Goal: Transaction & Acquisition: Purchase product/service

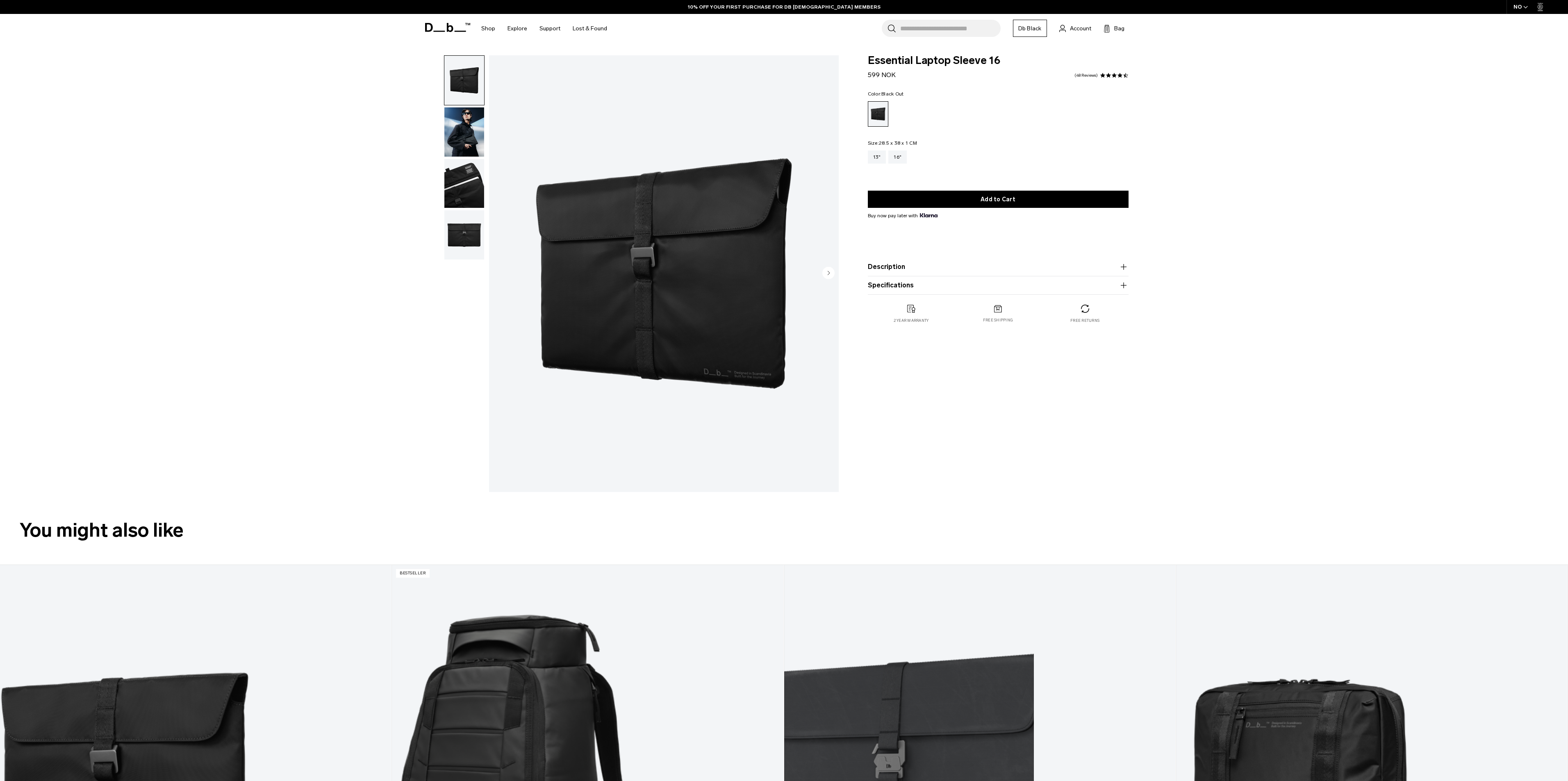
click at [467, 171] on img "button" at bounding box center [464, 183] width 40 height 49
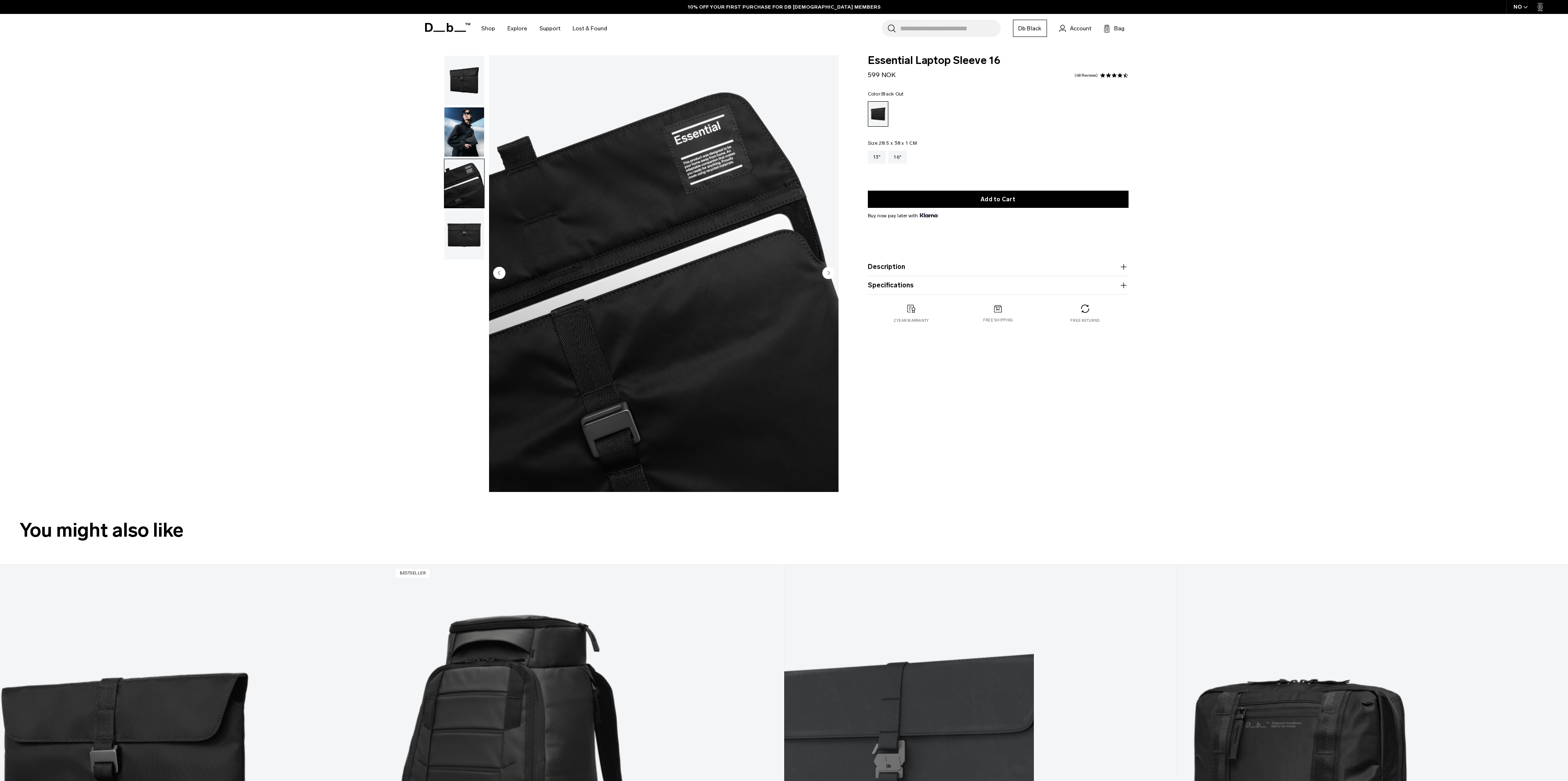
click at [469, 239] on img "button" at bounding box center [464, 234] width 40 height 49
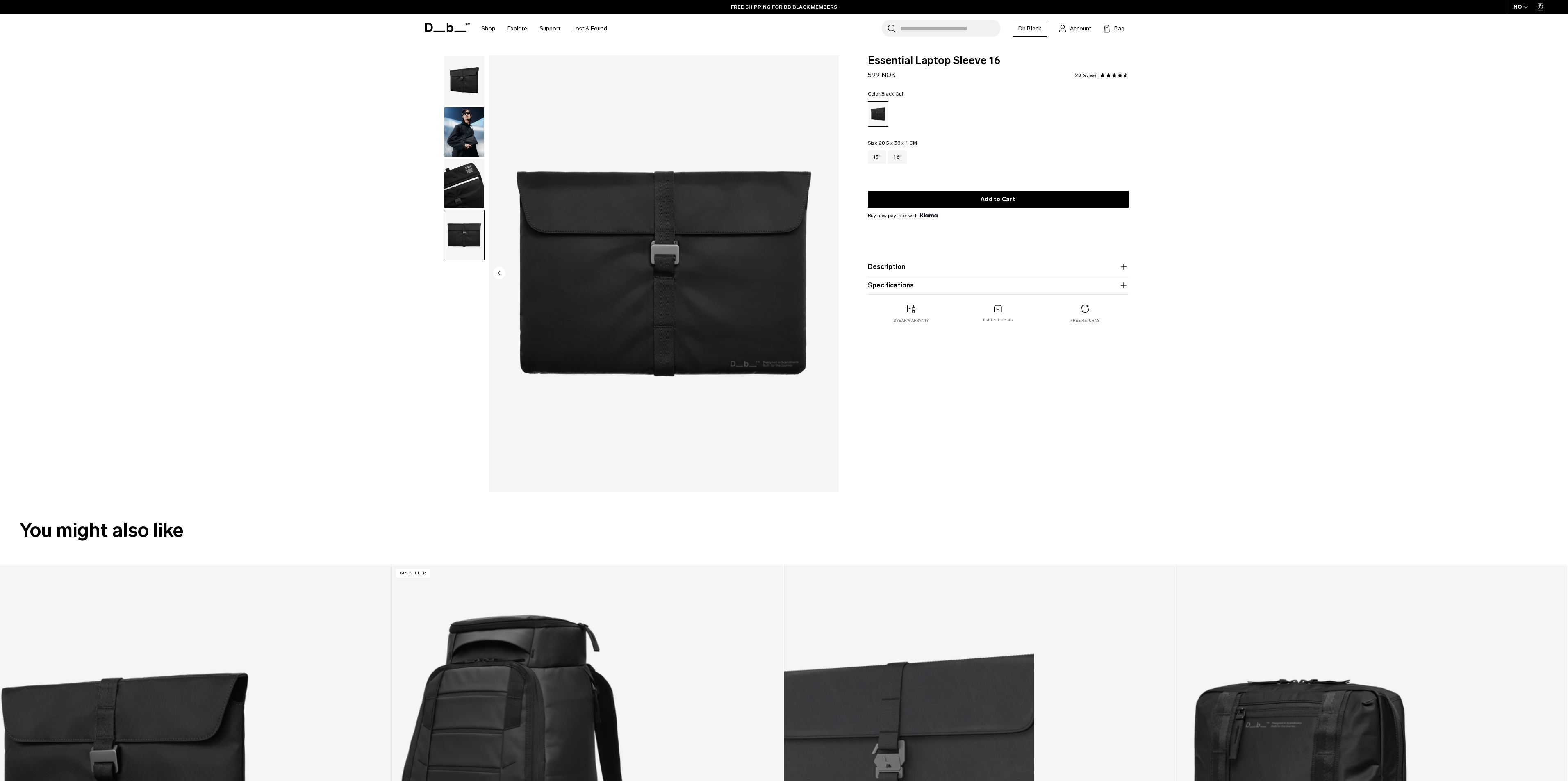
scroll to position [90, 0]
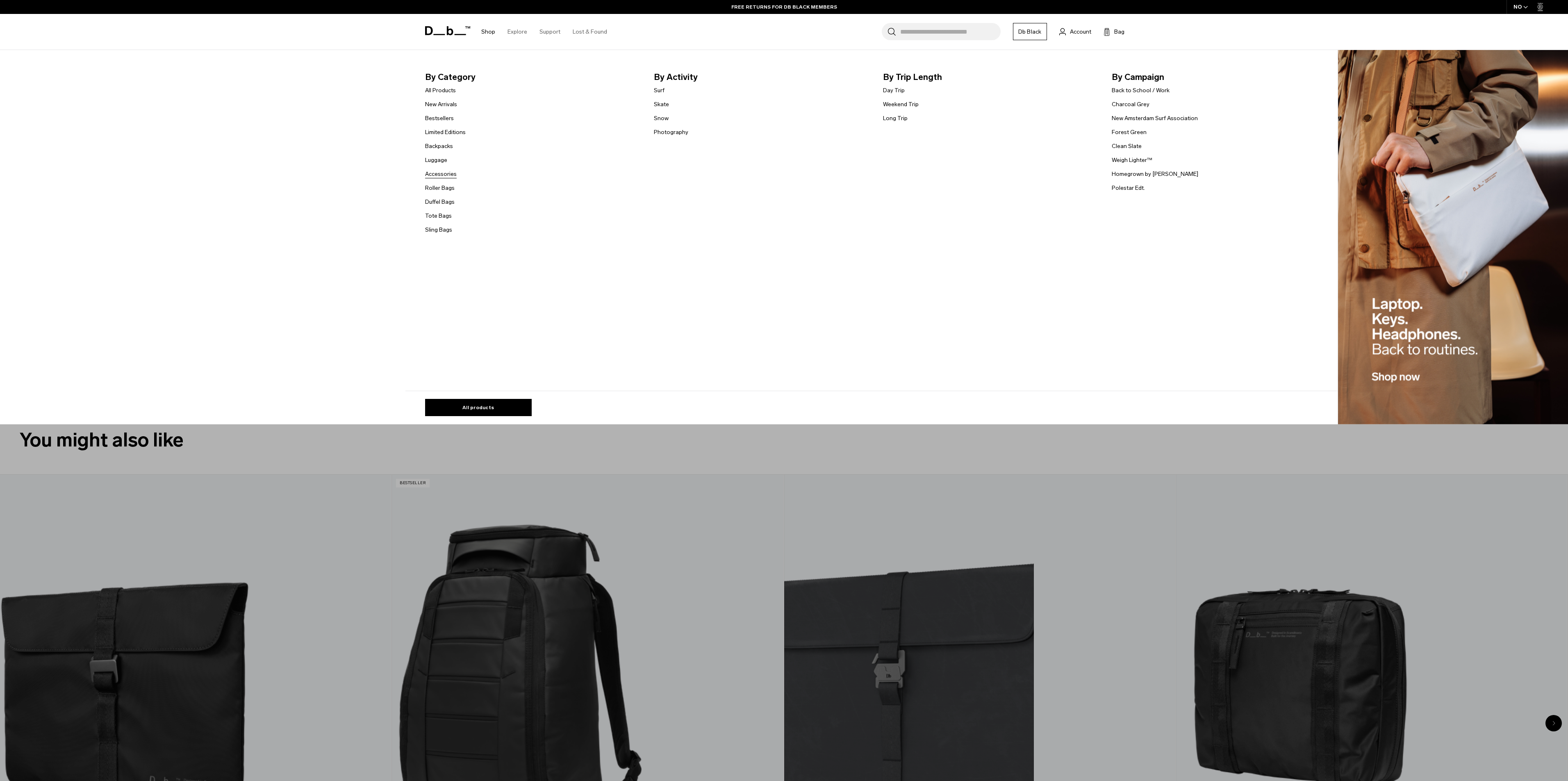
click at [449, 177] on link "Accessories" at bounding box center [441, 174] width 32 height 9
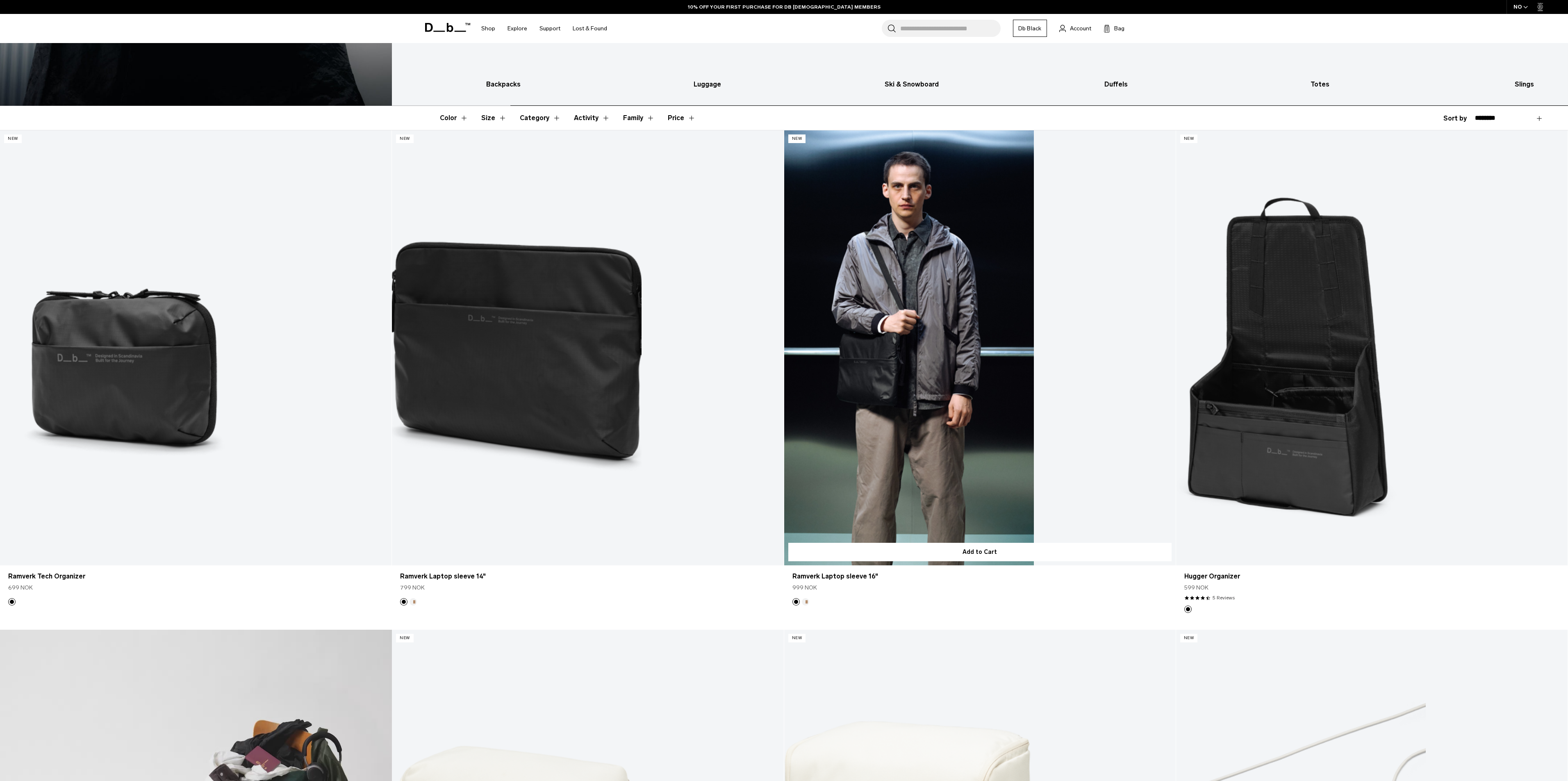
scroll to position [310, 0]
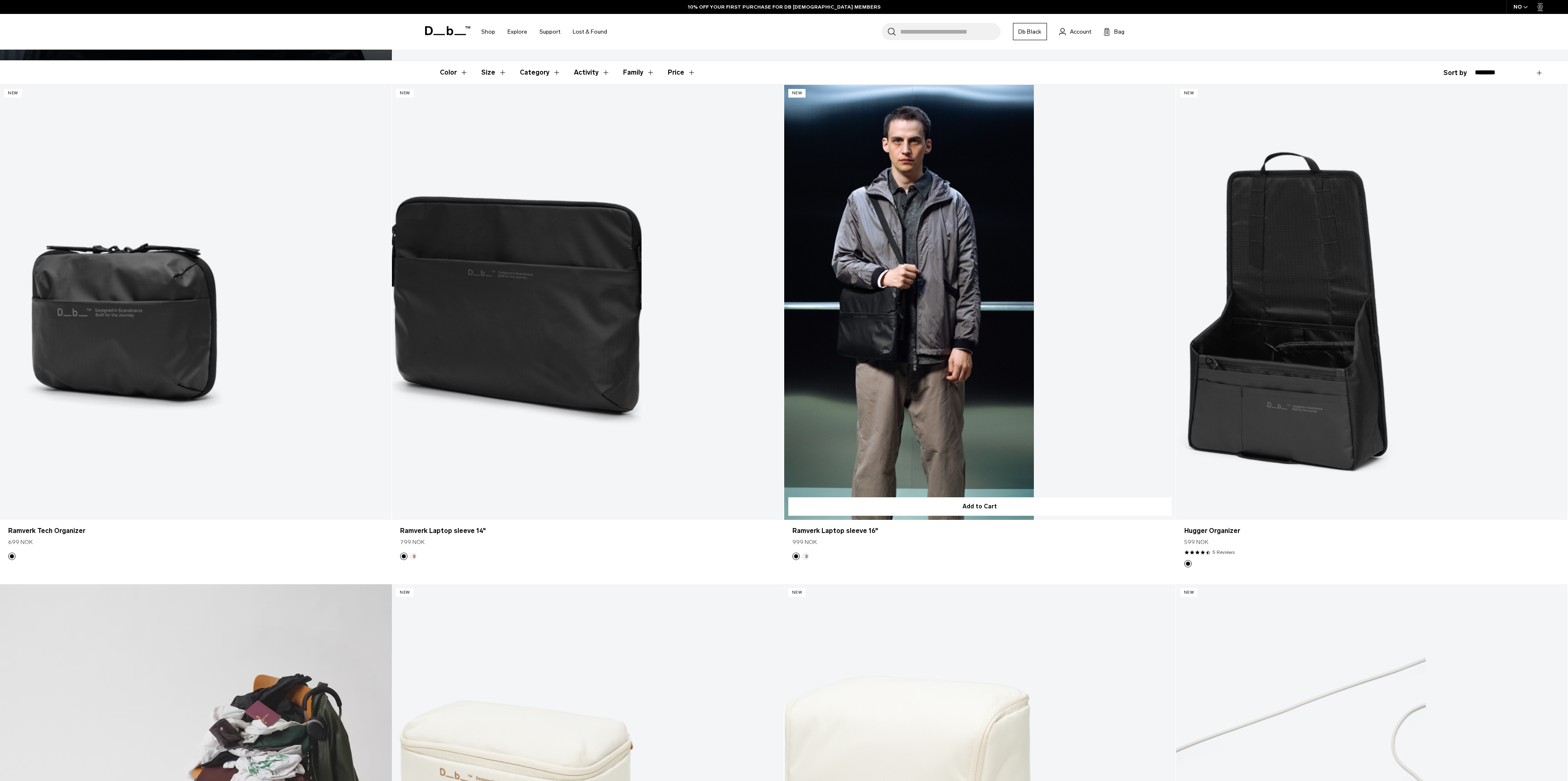
click at [813, 430] on link "Ramverk Laptop sleeve 16" at bounding box center [979, 302] width 391 height 435
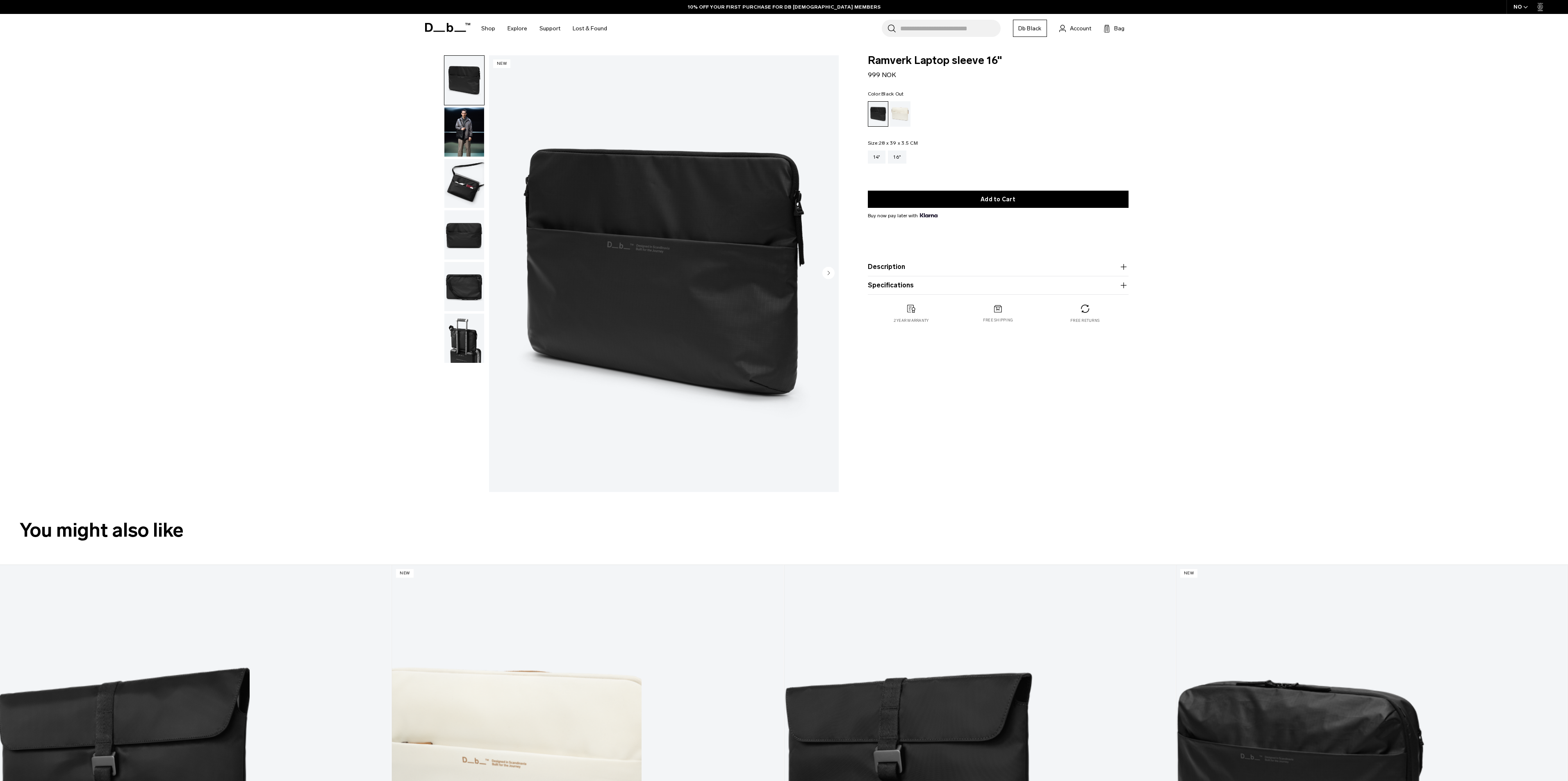
click at [470, 189] on img "button" at bounding box center [464, 183] width 40 height 49
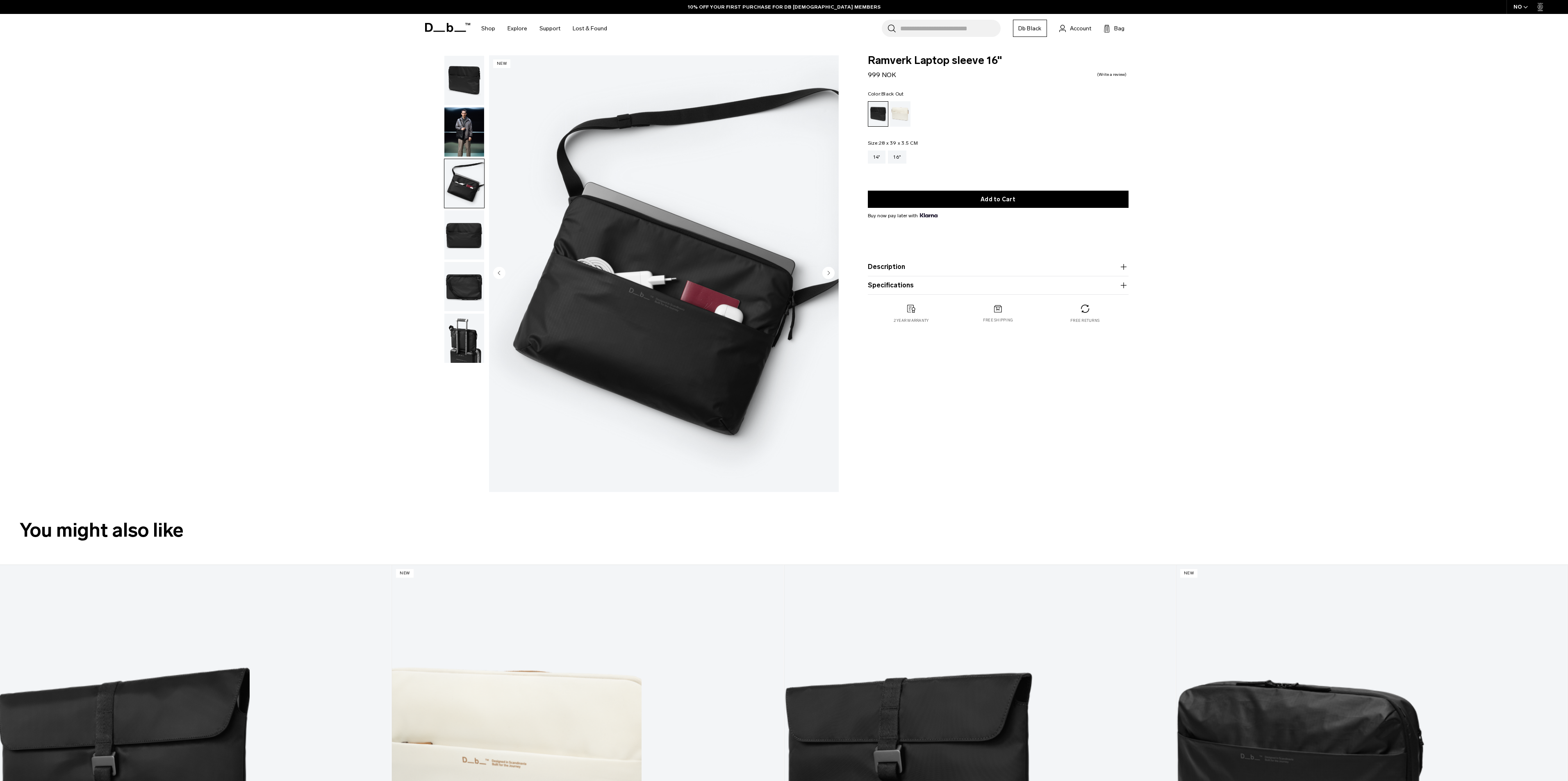
click at [469, 234] on img "button" at bounding box center [464, 234] width 40 height 49
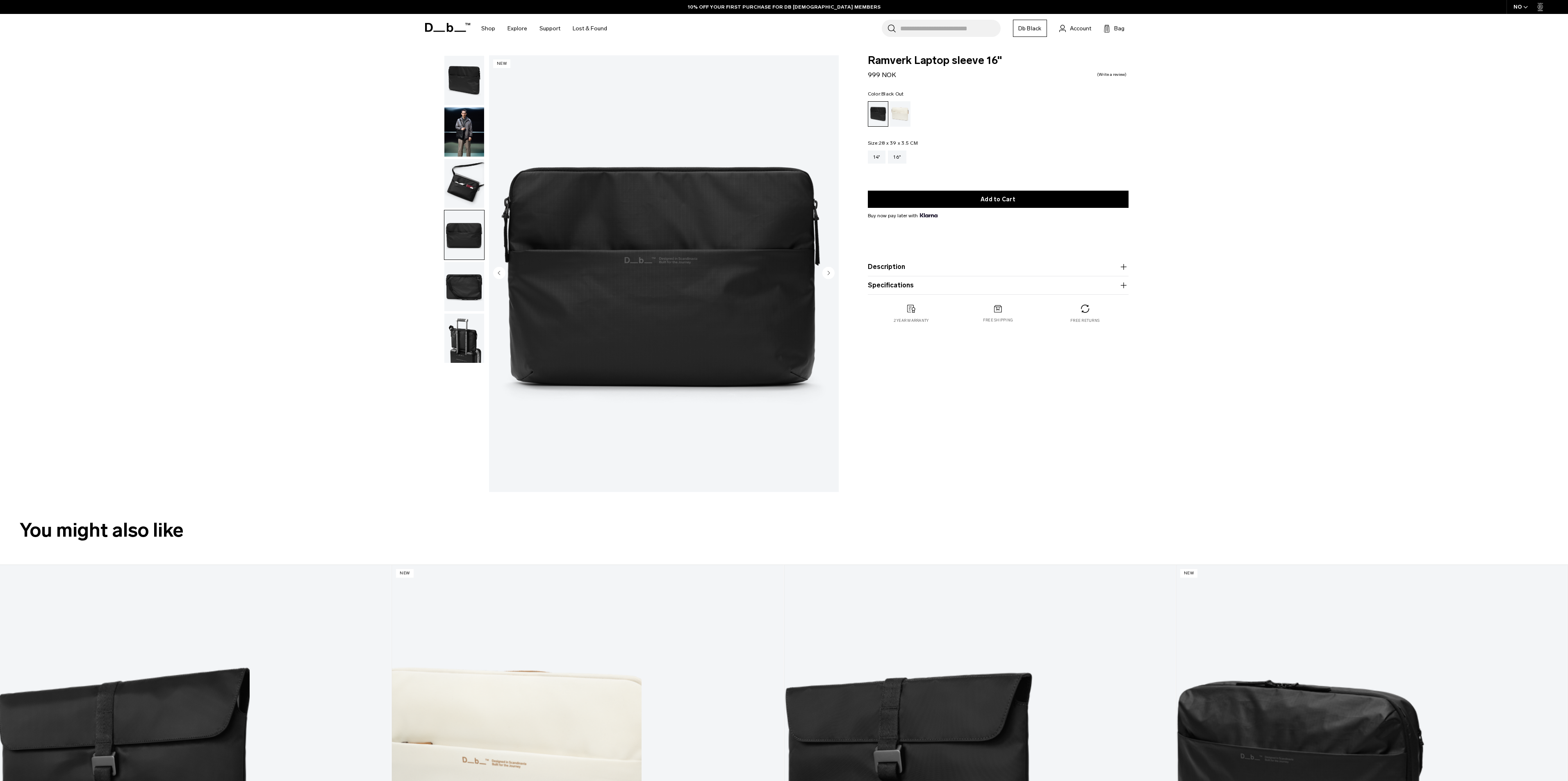
click at [480, 287] on img "button" at bounding box center [464, 286] width 40 height 49
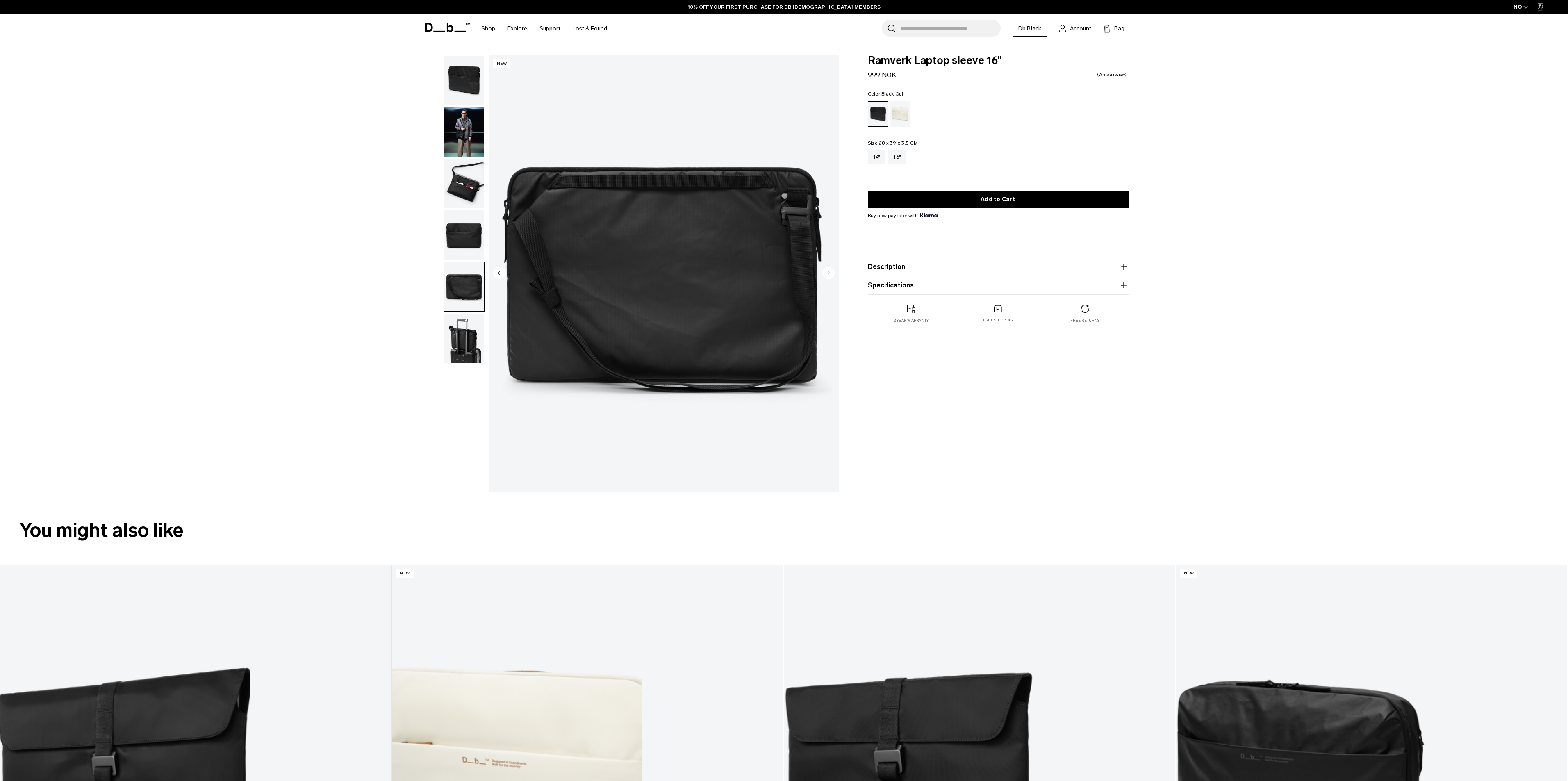
click at [473, 340] on img "button" at bounding box center [464, 338] width 40 height 49
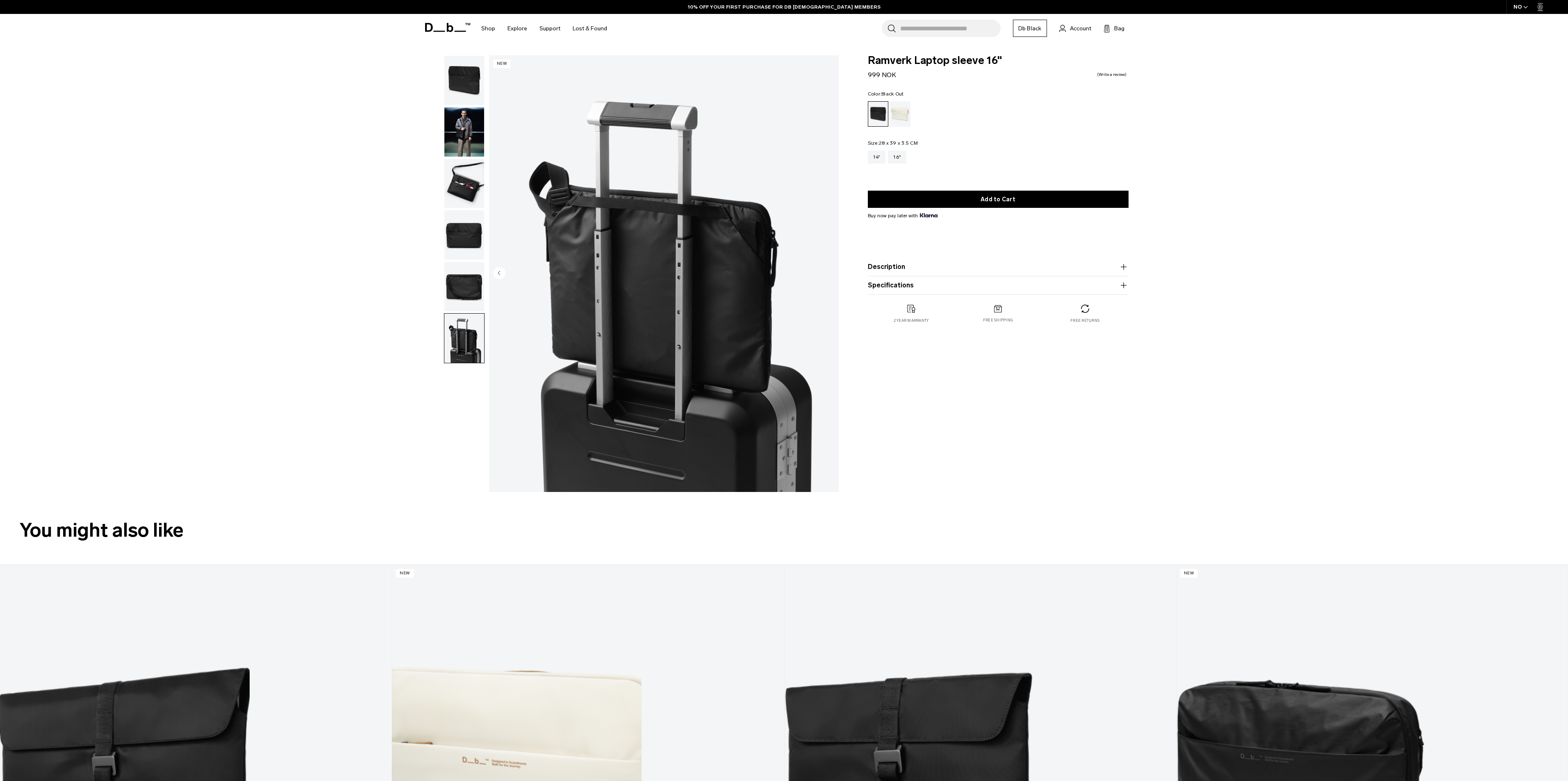
click at [467, 88] on img "button" at bounding box center [464, 80] width 40 height 49
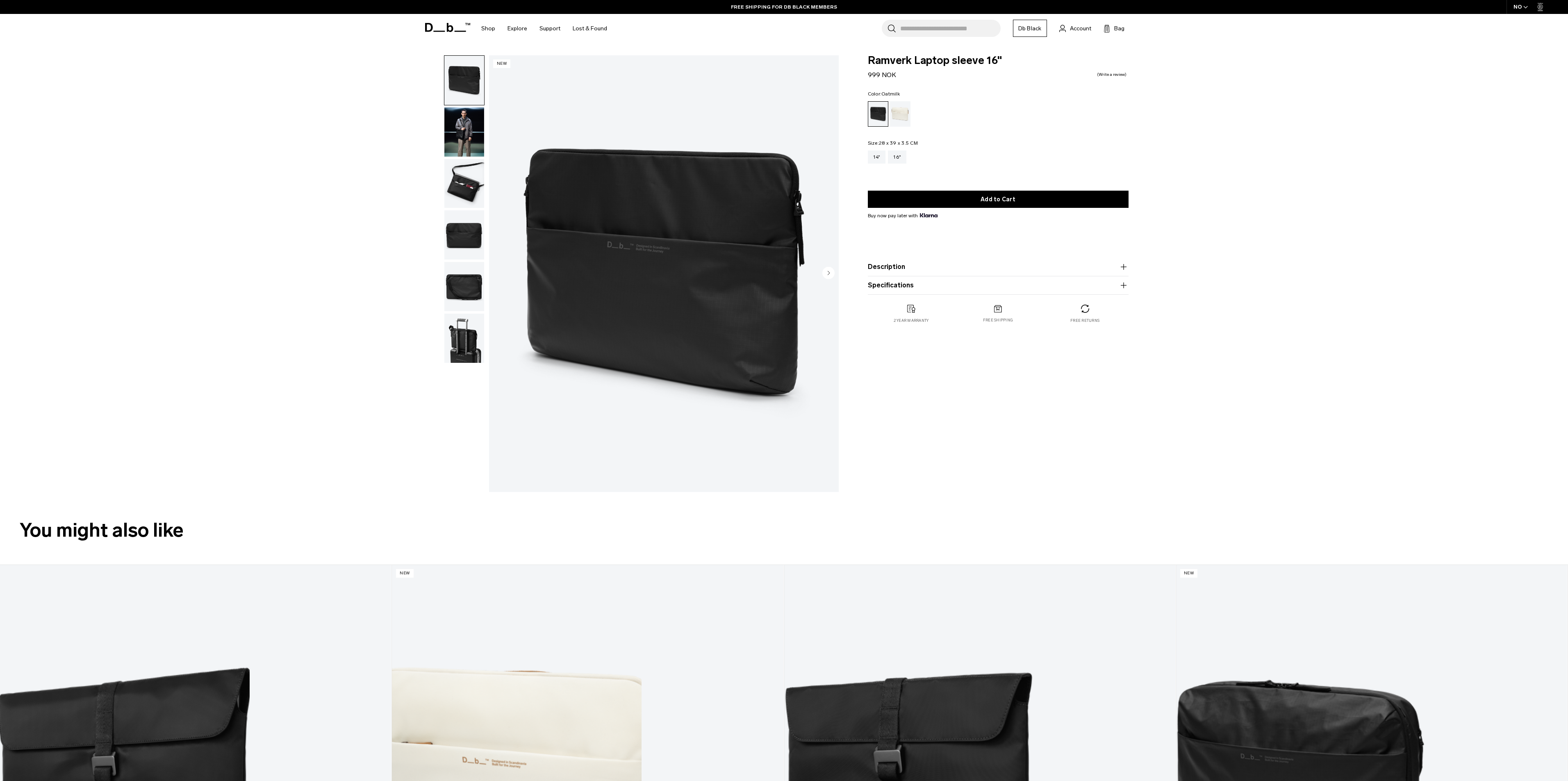
click at [902, 119] on div "Oatmilk" at bounding box center [900, 114] width 21 height 26
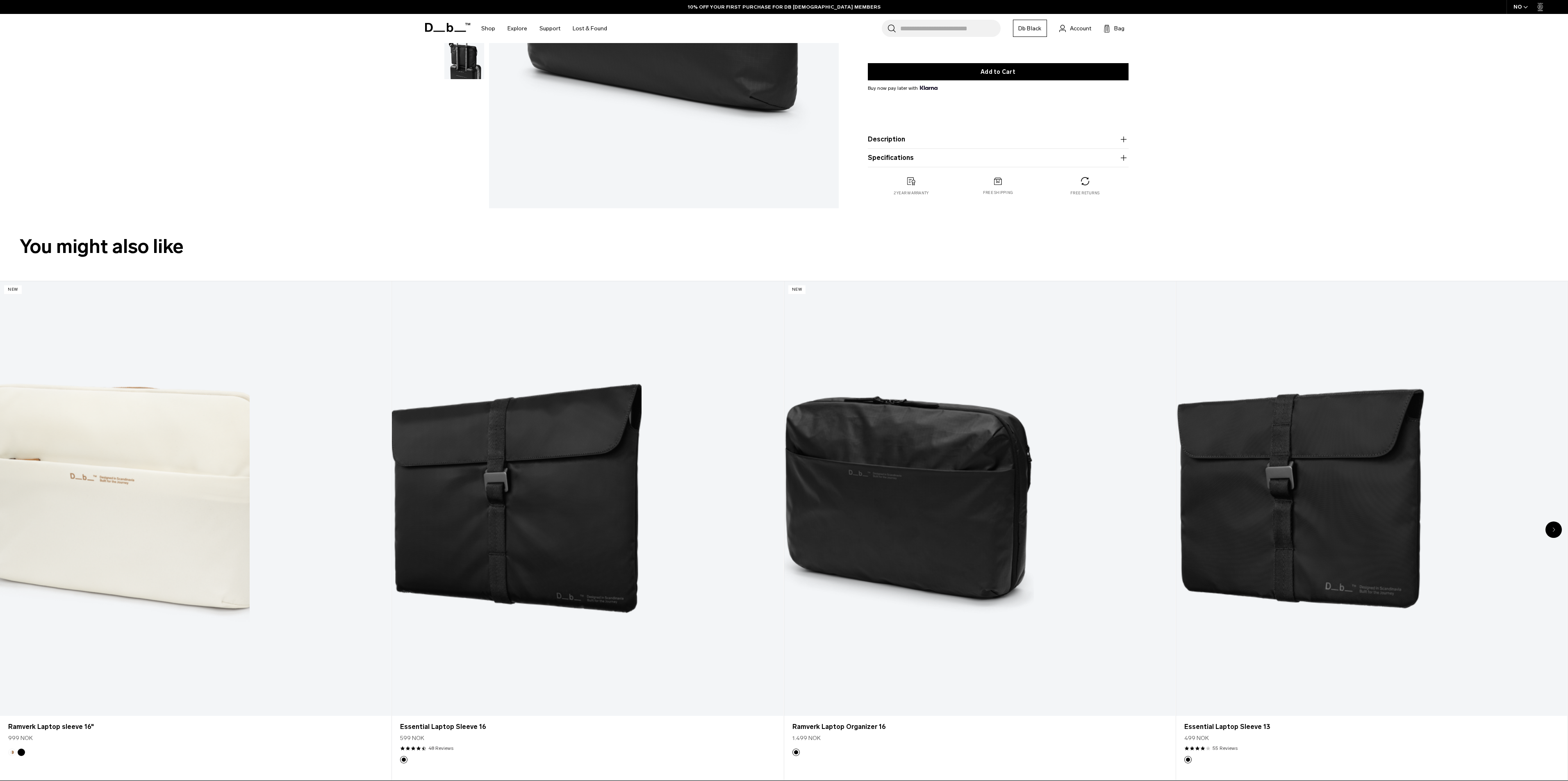
scroll to position [466, 0]
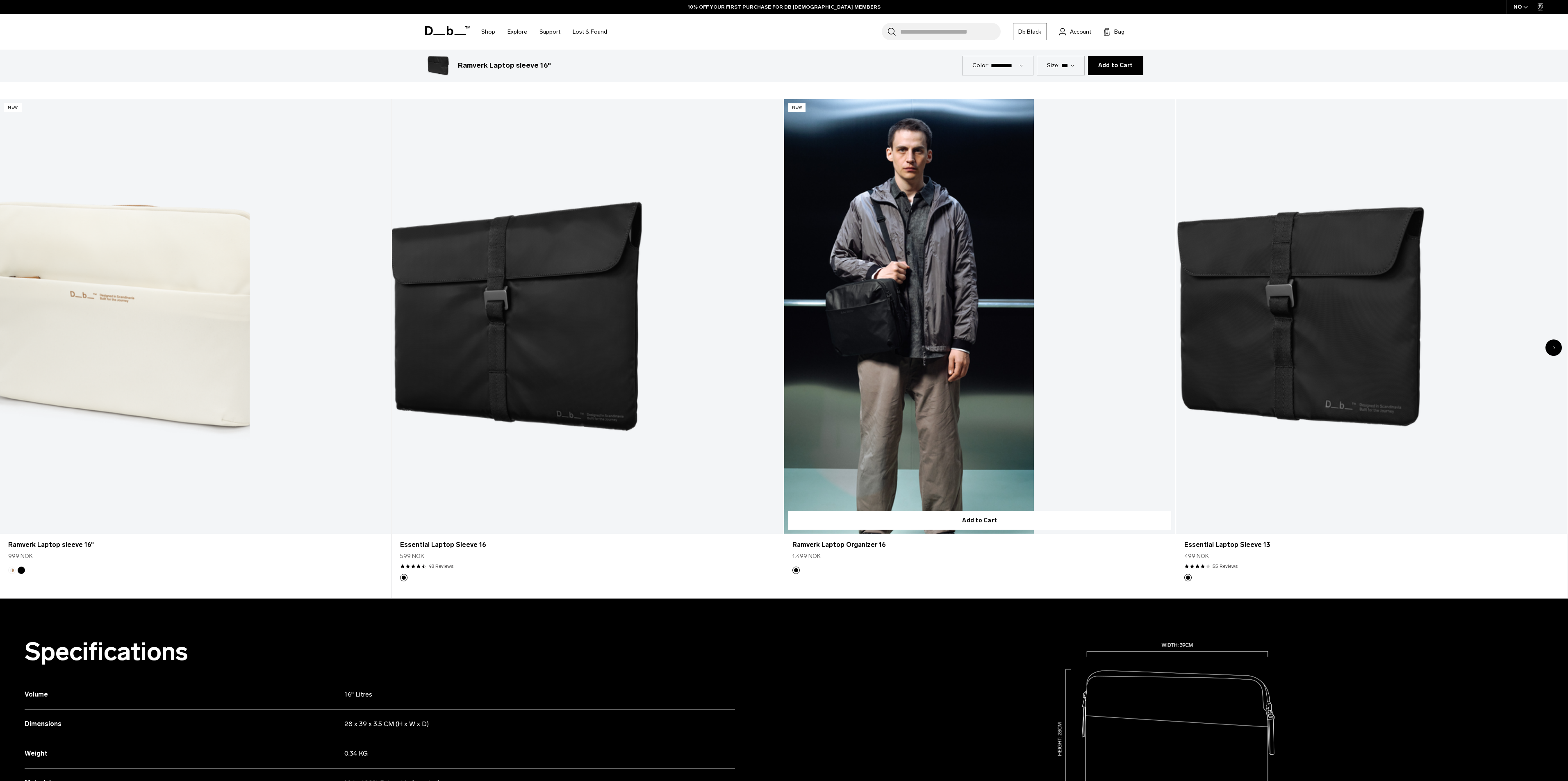
click at [835, 333] on link "Ramverk Laptop Organizer 16" at bounding box center [979, 317] width 391 height 435
